Goal: Transaction & Acquisition: Purchase product/service

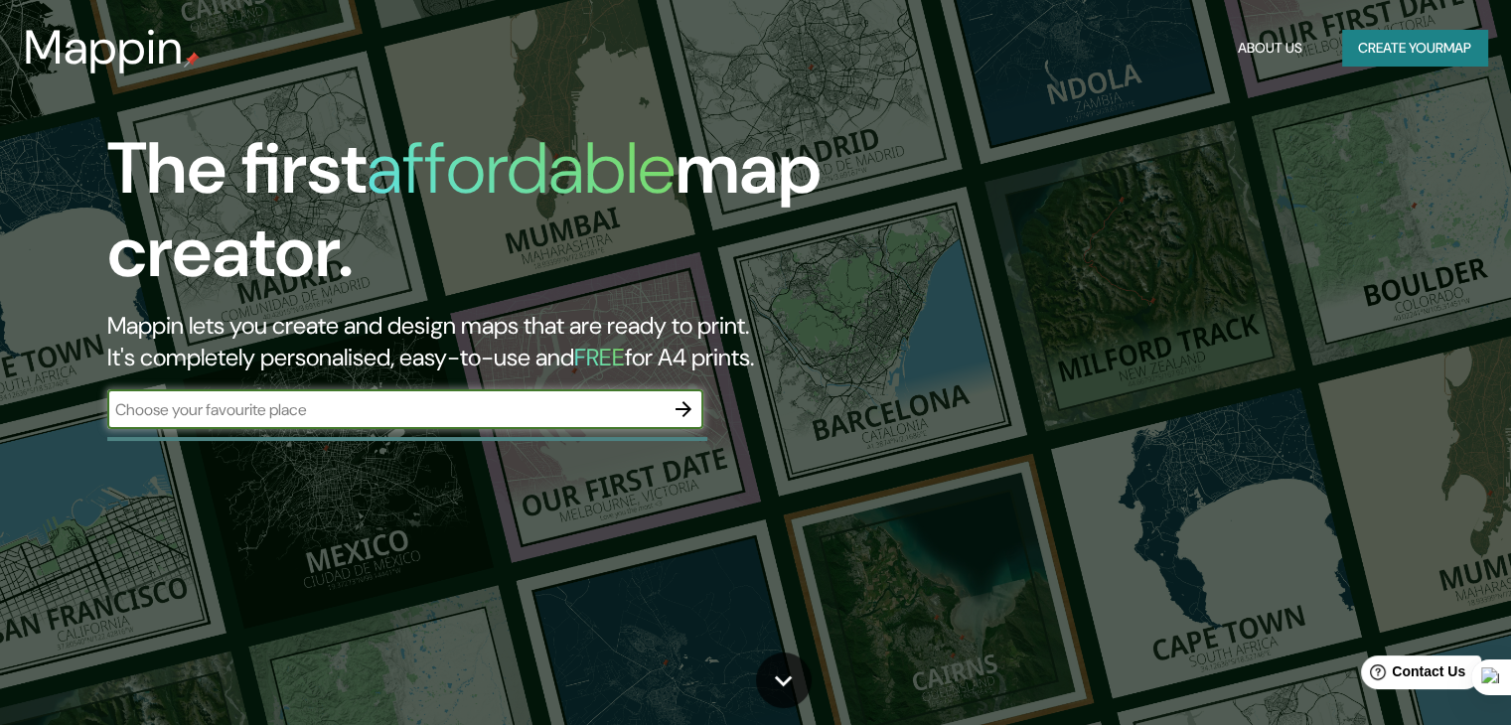
click at [1382, 49] on button "Create your map" at bounding box center [1414, 48] width 145 height 37
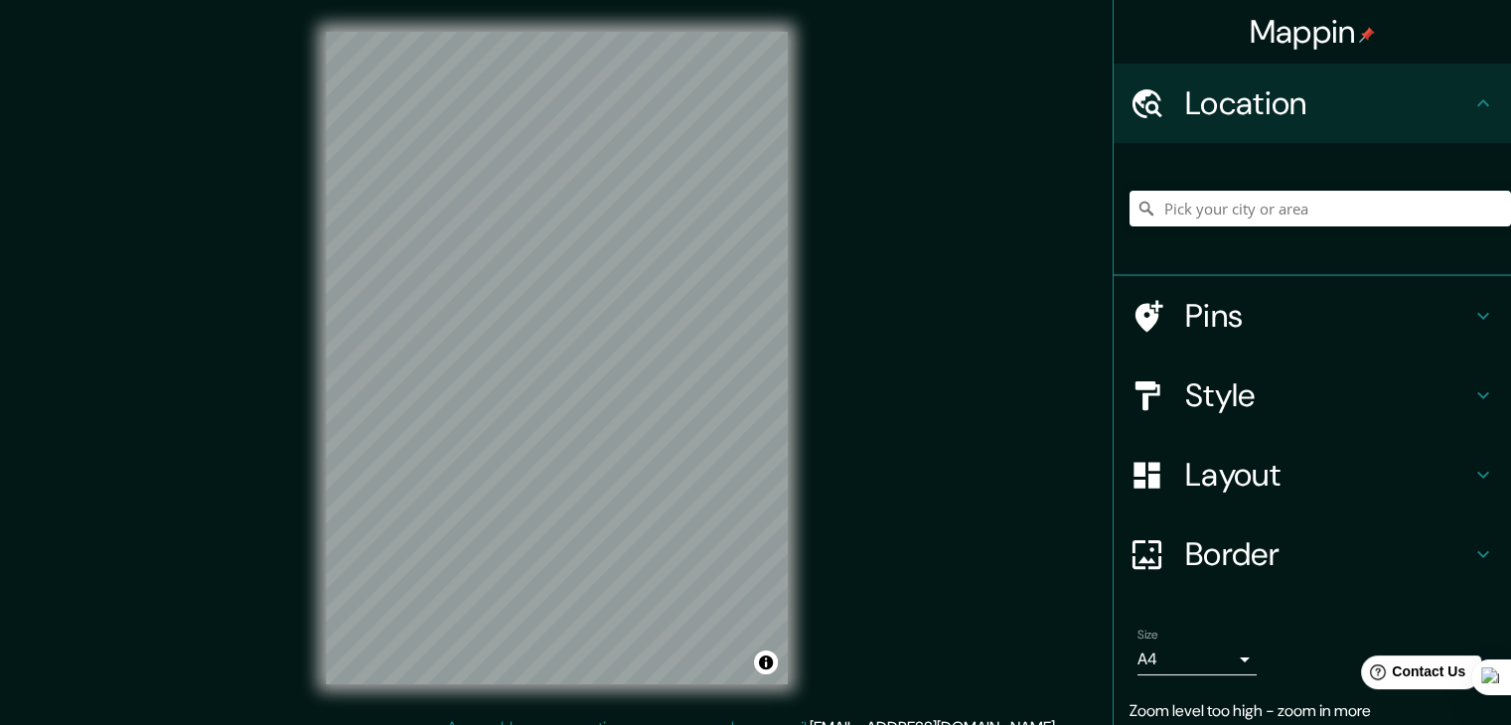
click at [811, 363] on div "© Mapbox © OpenStreetMap Improve this map" at bounding box center [557, 358] width 526 height 716
click at [1220, 393] on h4 "Style" at bounding box center [1328, 396] width 286 height 40
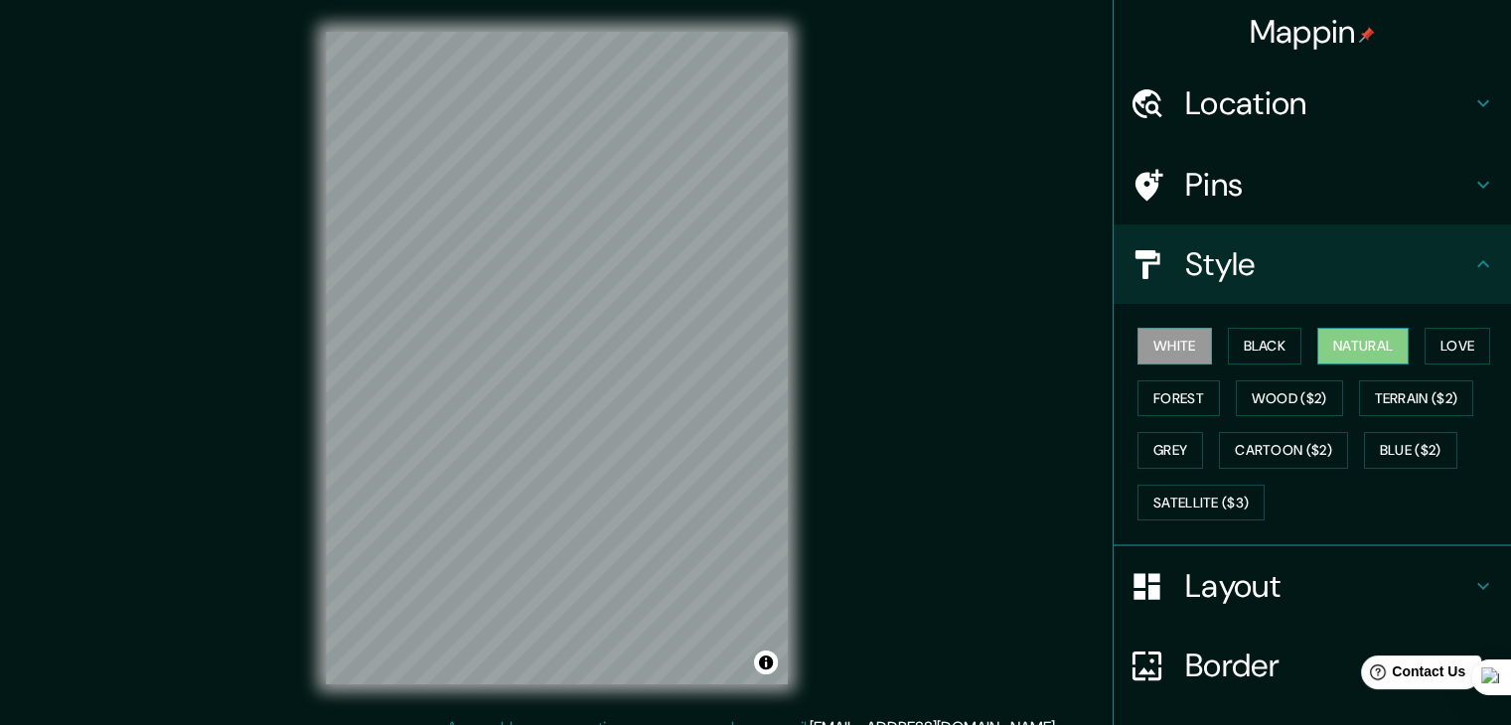
click at [1335, 347] on button "Natural" at bounding box center [1362, 346] width 91 height 37
click at [1170, 394] on button "Forest" at bounding box center [1178, 398] width 82 height 37
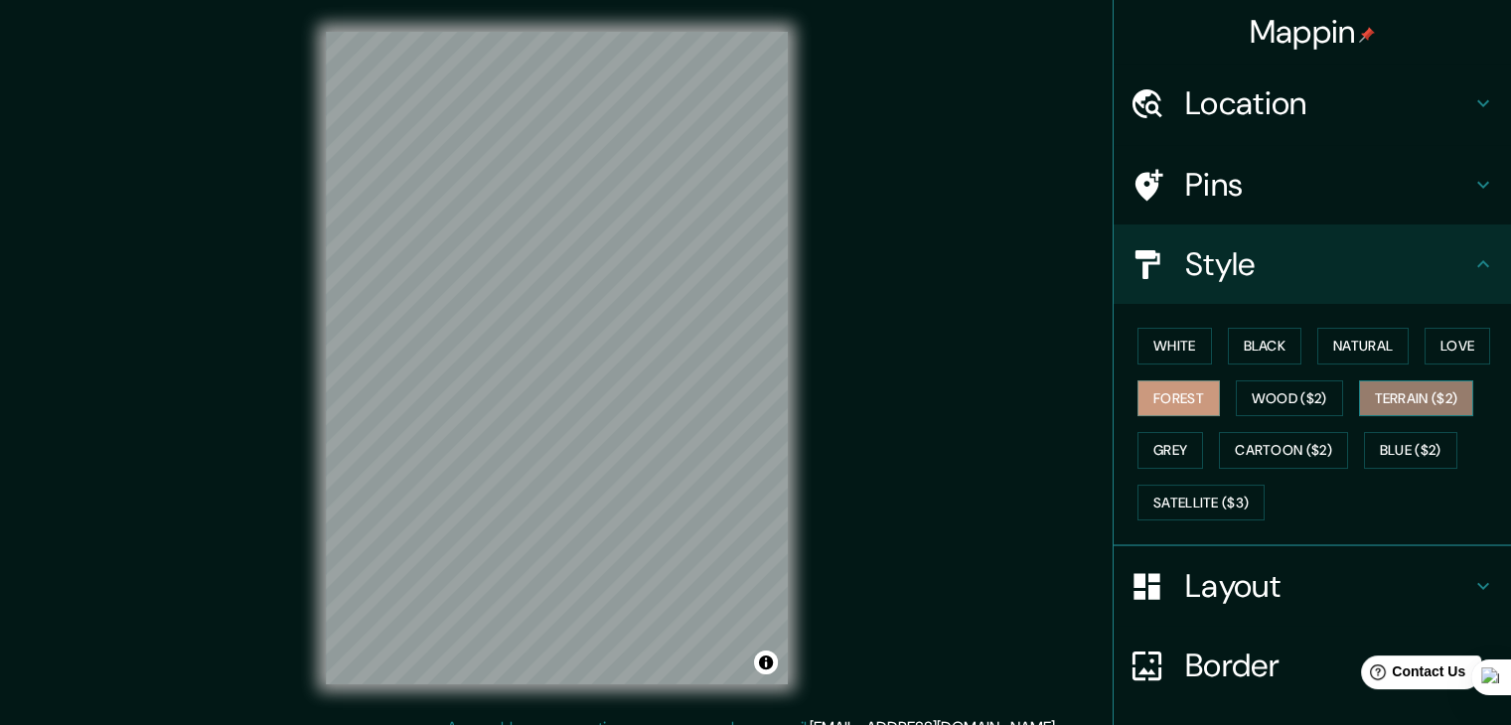
click at [1379, 404] on button "Terrain ($2)" at bounding box center [1416, 398] width 115 height 37
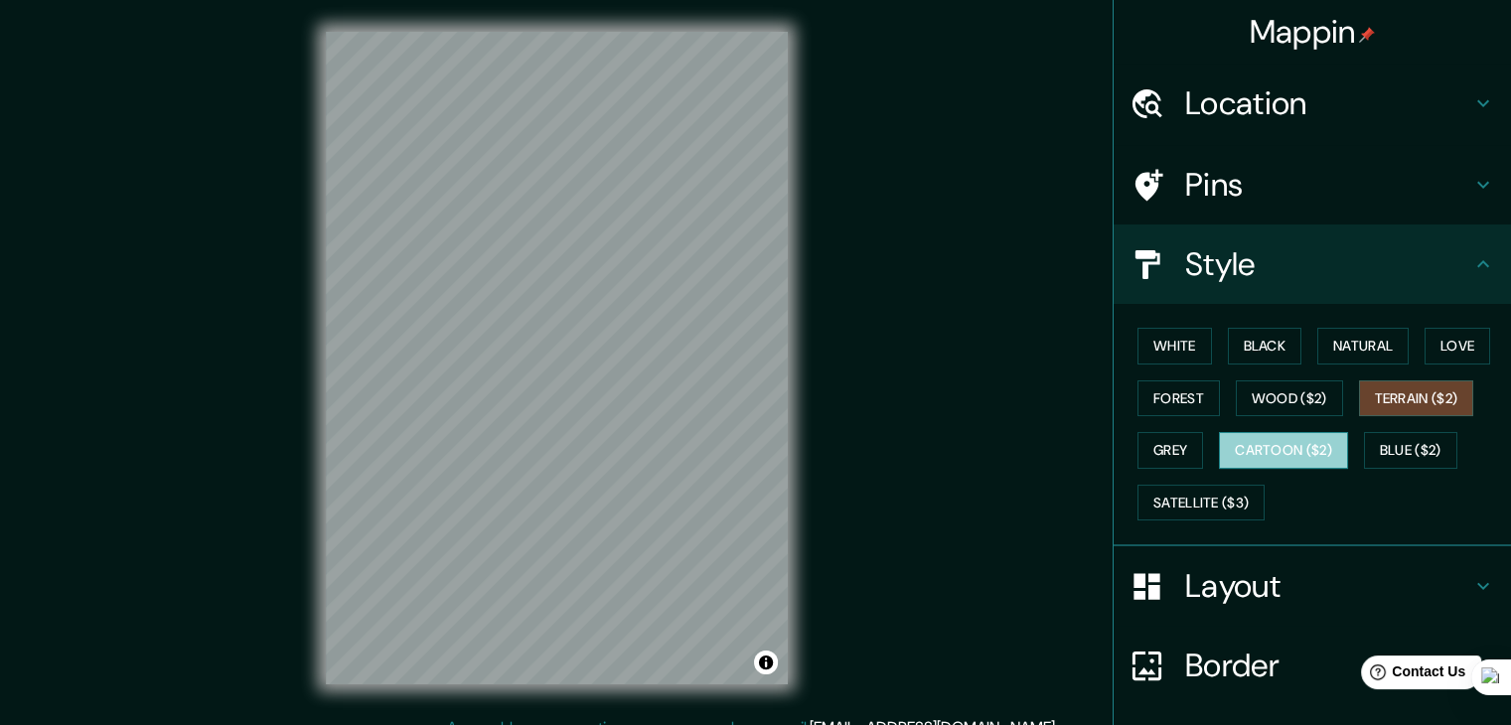
click at [1305, 449] on button "Cartoon ($2)" at bounding box center [1283, 450] width 129 height 37
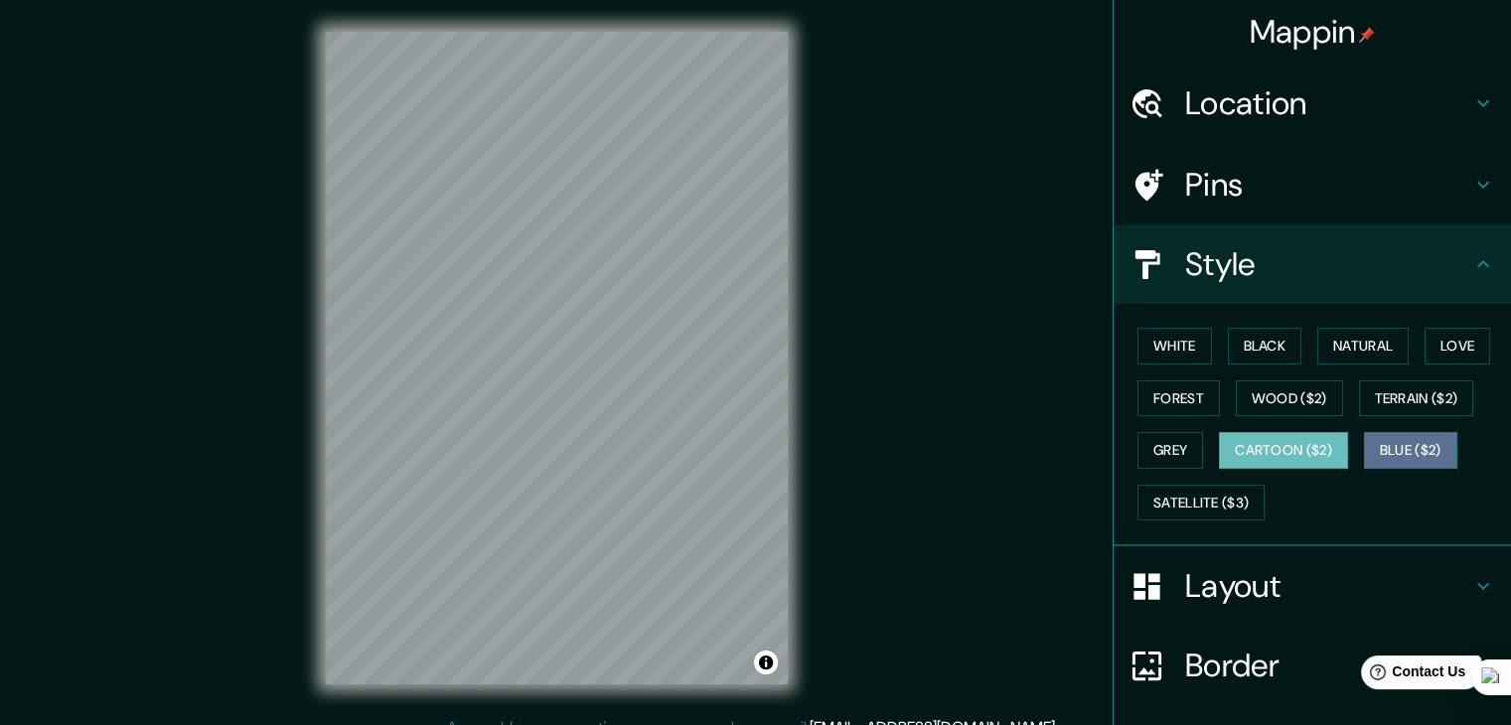
click at [1406, 452] on button "Blue ($2)" at bounding box center [1410, 450] width 93 height 37
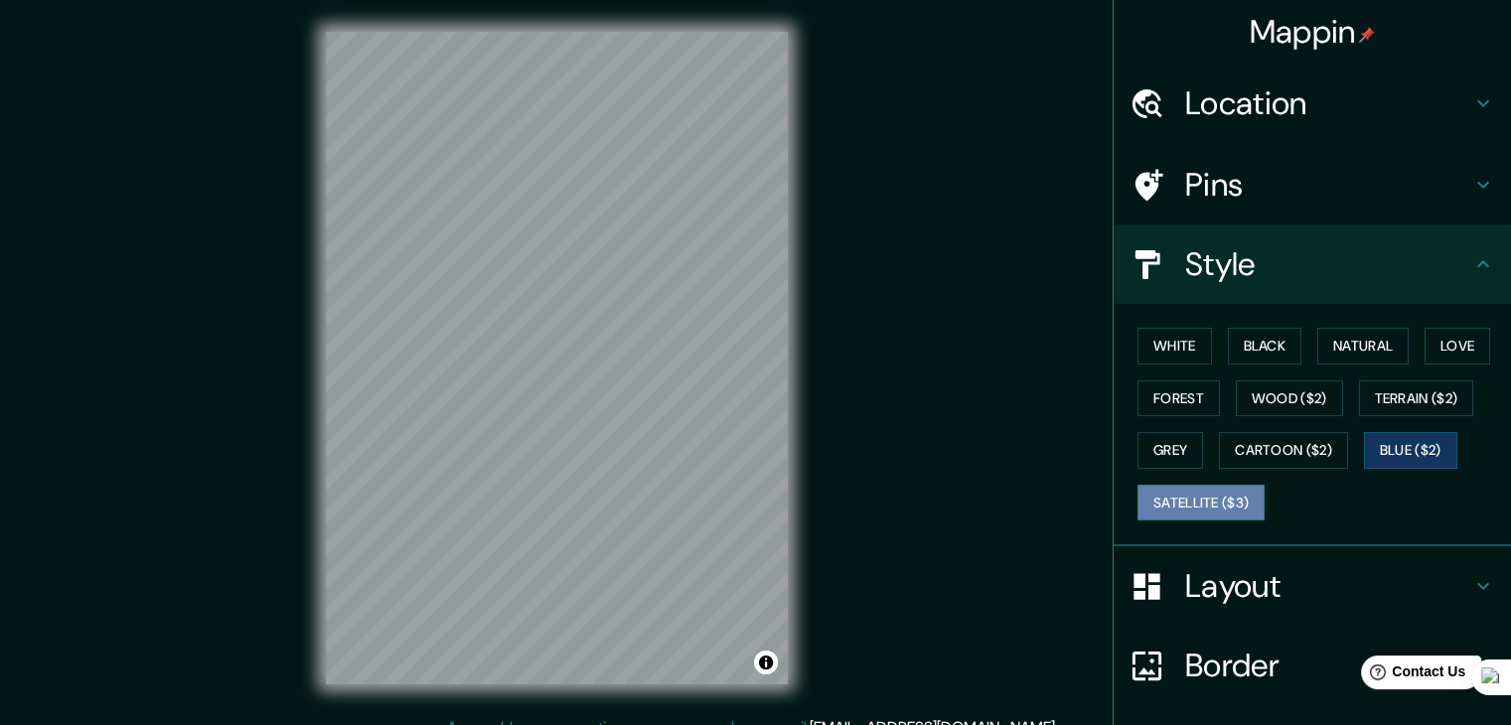
click at [1187, 500] on button "Satellite ($3)" at bounding box center [1200, 503] width 127 height 37
click at [1149, 436] on button "Grey" at bounding box center [1170, 450] width 66 height 37
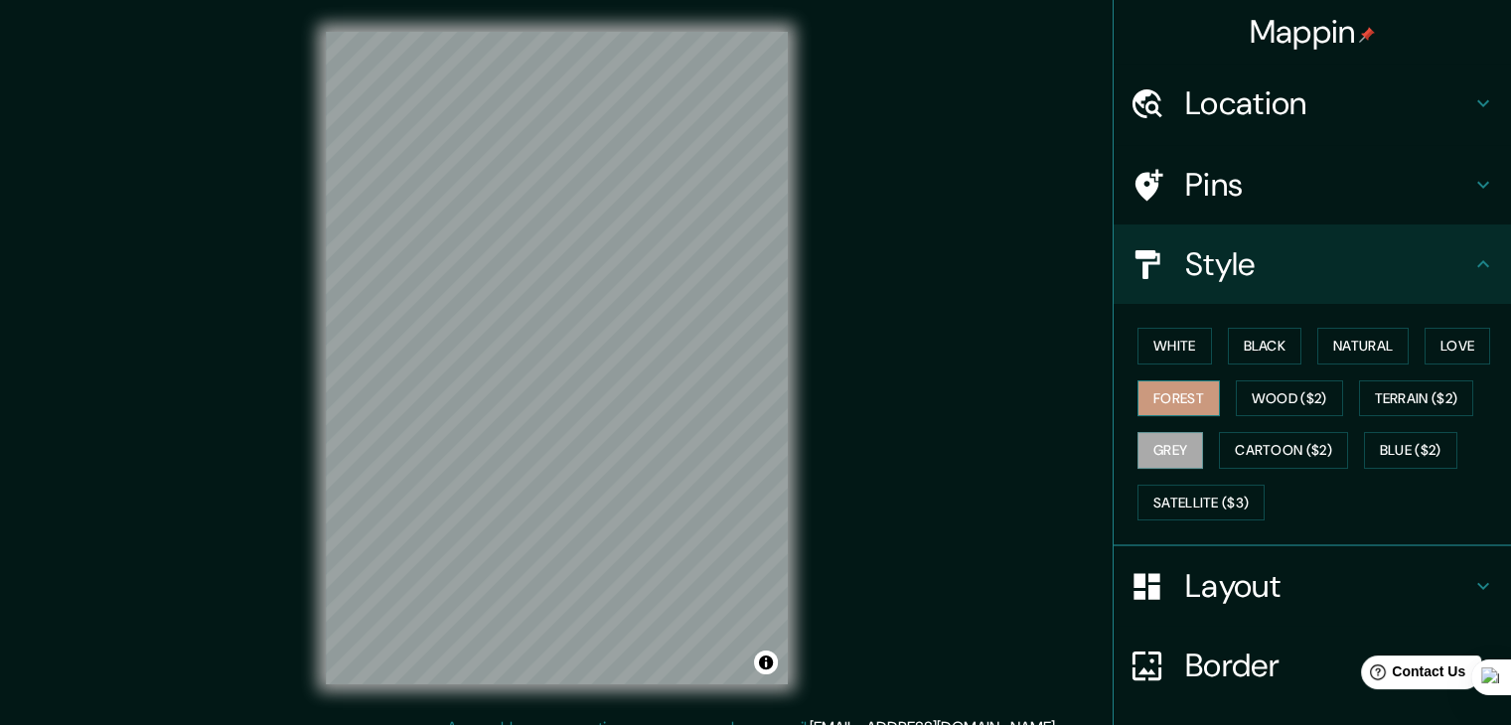
click at [1164, 395] on button "Forest" at bounding box center [1178, 398] width 82 height 37
click at [1171, 357] on button "White" at bounding box center [1174, 346] width 75 height 37
